Goal: Book appointment/travel/reservation

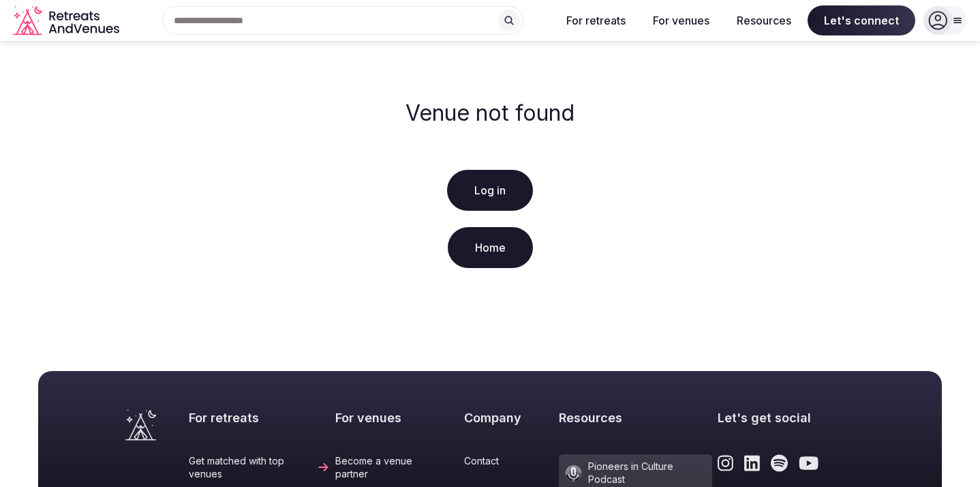
click at [480, 204] on link "Log in" at bounding box center [490, 190] width 86 height 41
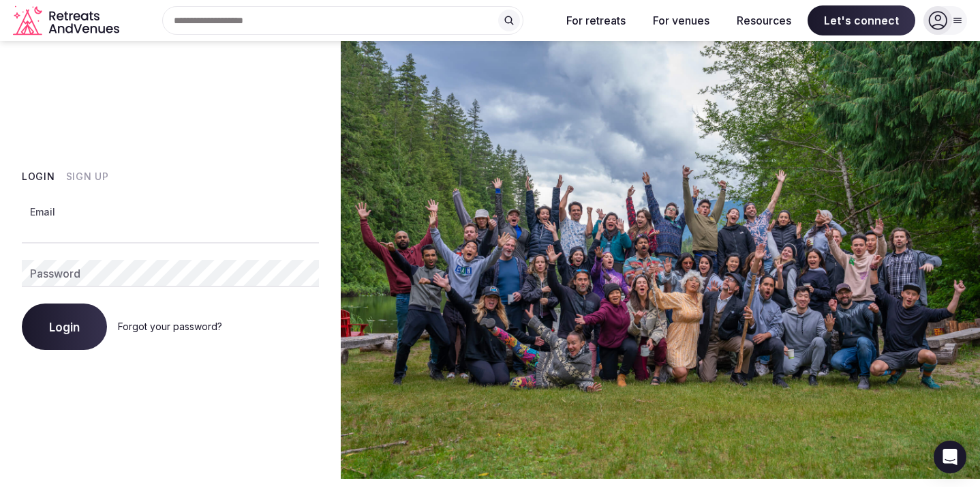
click at [93, 226] on input "Email" at bounding box center [170, 229] width 297 height 27
type input "**********"
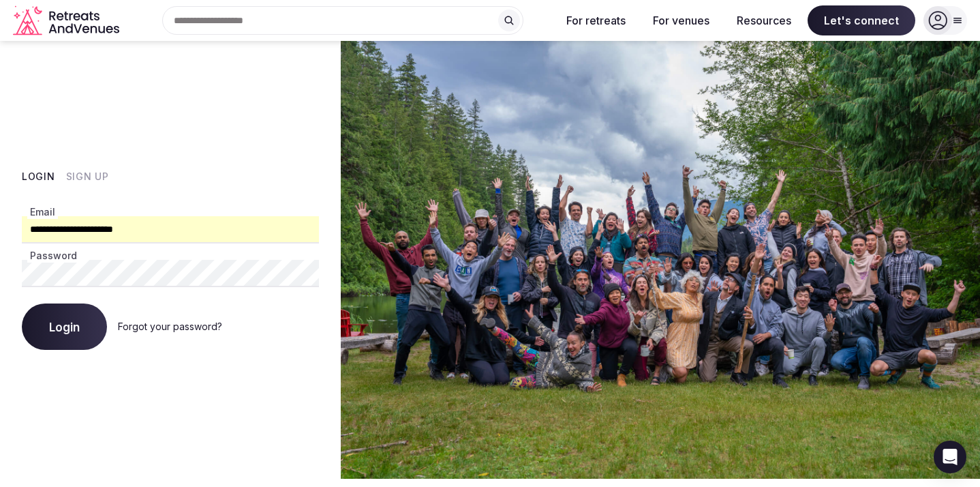
click at [84, 334] on button "Login" at bounding box center [64, 326] width 85 height 46
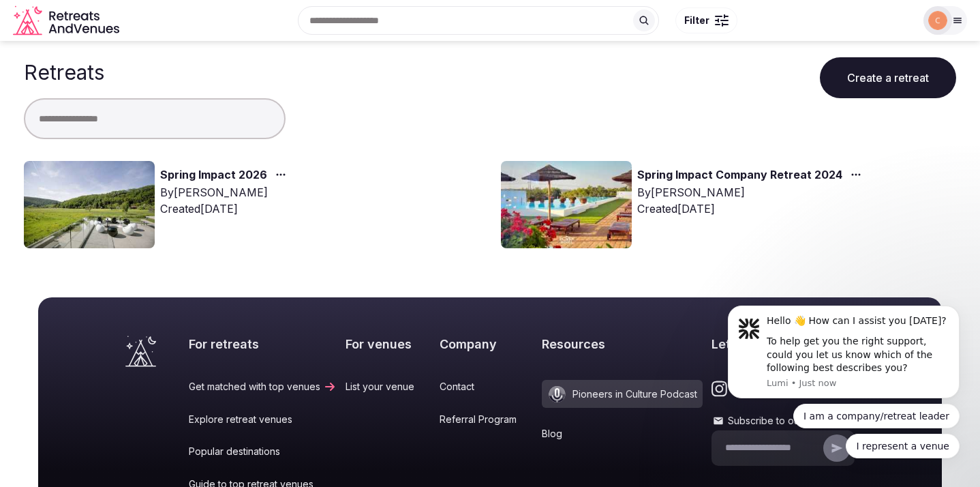
click at [243, 176] on link "Spring Impact 2026" at bounding box center [213, 175] width 107 height 18
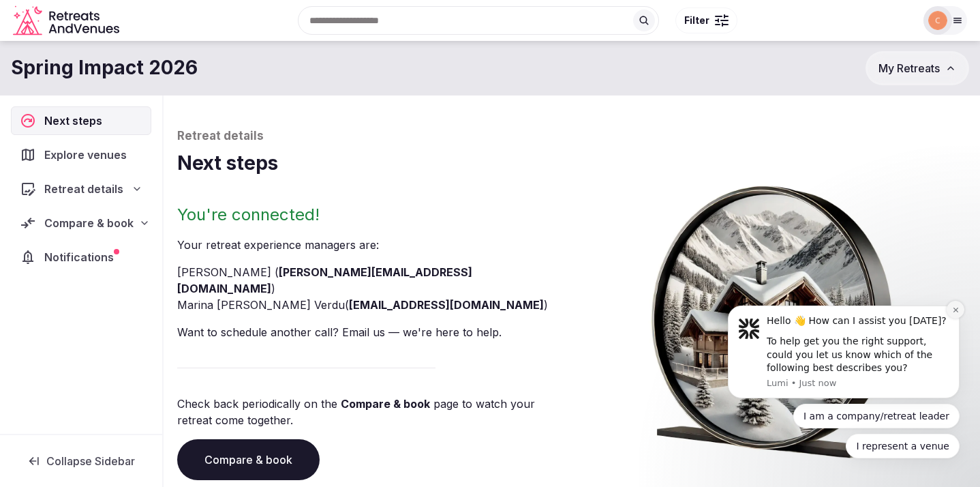
click at [957, 309] on icon "Dismiss notification" at bounding box center [955, 309] width 7 height 7
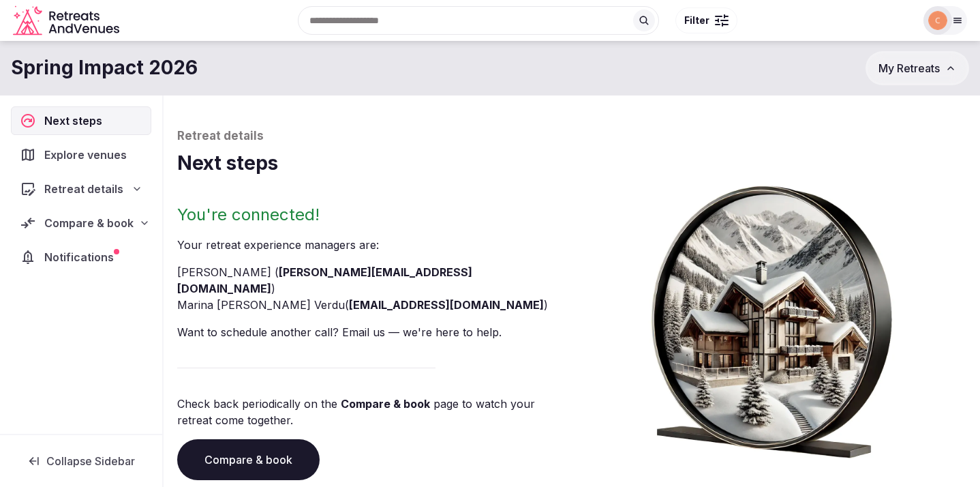
click at [902, 54] on div "Search Popular Destinations [GEOGRAPHIC_DATA], [GEOGRAPHIC_DATA] [GEOGRAPHIC_DA…" at bounding box center [490, 21] width 954 height 70
click at [902, 61] on span "My Retreats" at bounding box center [908, 68] width 61 height 14
click at [954, 20] on icon at bounding box center [957, 20] width 7 height 5
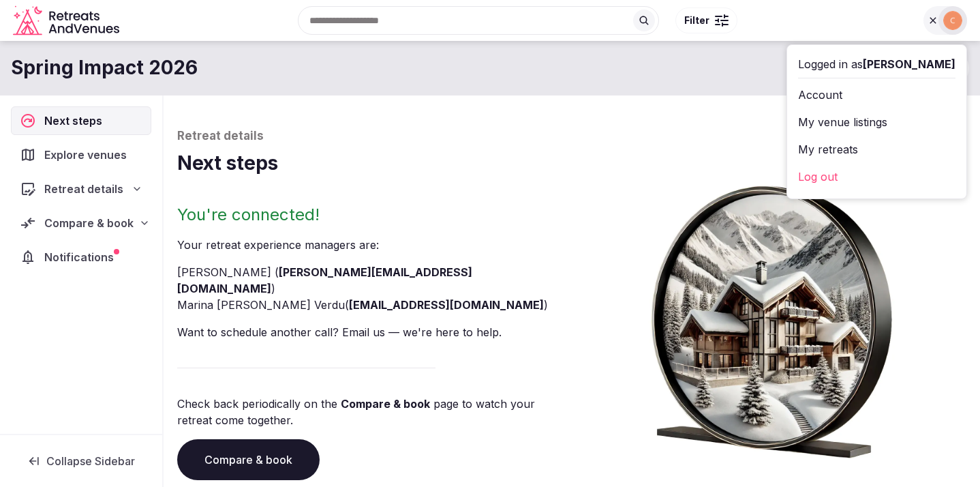
click at [577, 164] on h1 "Next steps" at bounding box center [571, 163] width 789 height 27
click at [56, 153] on span "Explore venues" at bounding box center [88, 155] width 88 height 16
click at [64, 224] on span "Compare & book" at bounding box center [88, 223] width 89 height 16
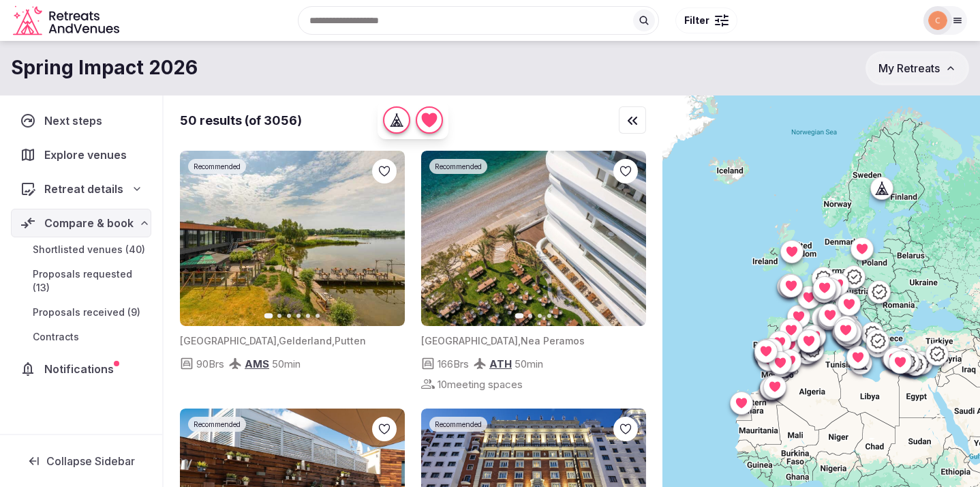
click at [65, 315] on span "Proposals received (9)" at bounding box center [87, 312] width 108 height 14
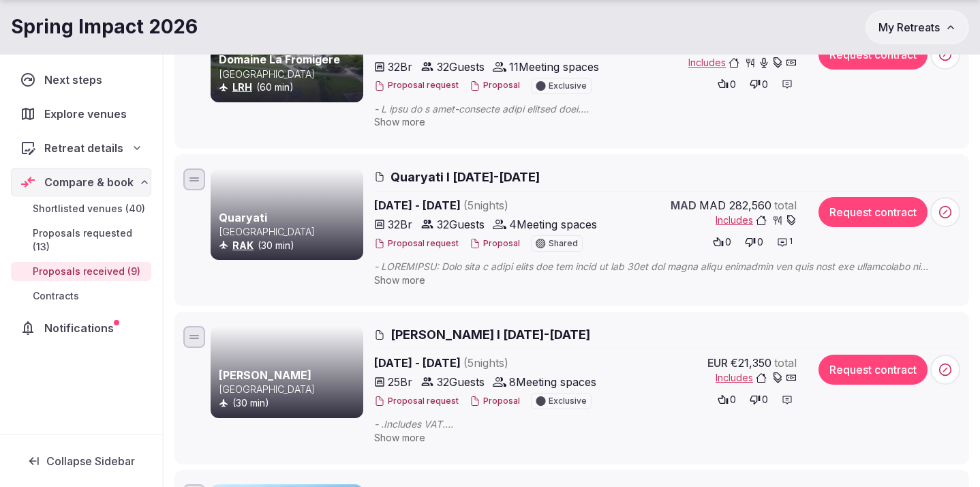
scroll to position [857, 0]
